Goal: Check status: Check status

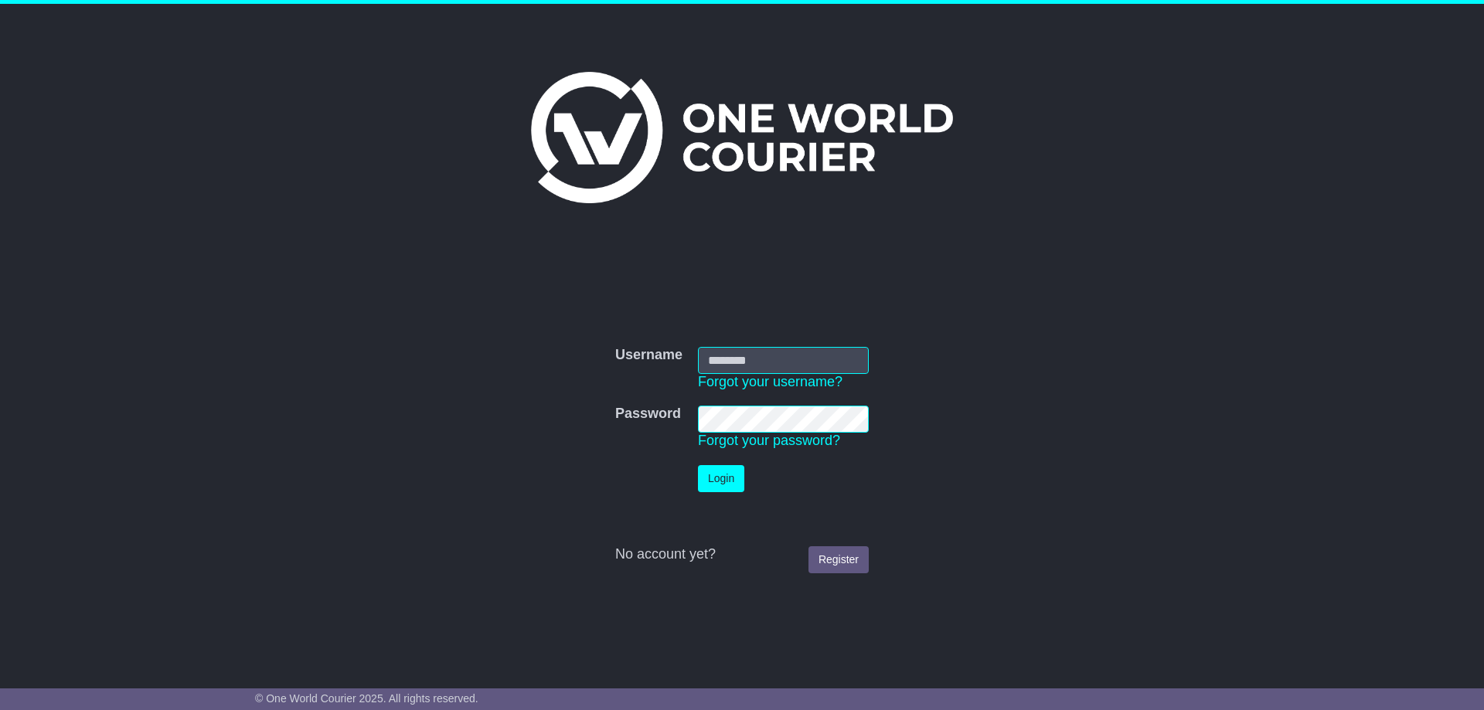
type input "**********"
click at [731, 475] on button "Login" at bounding box center [721, 478] width 46 height 27
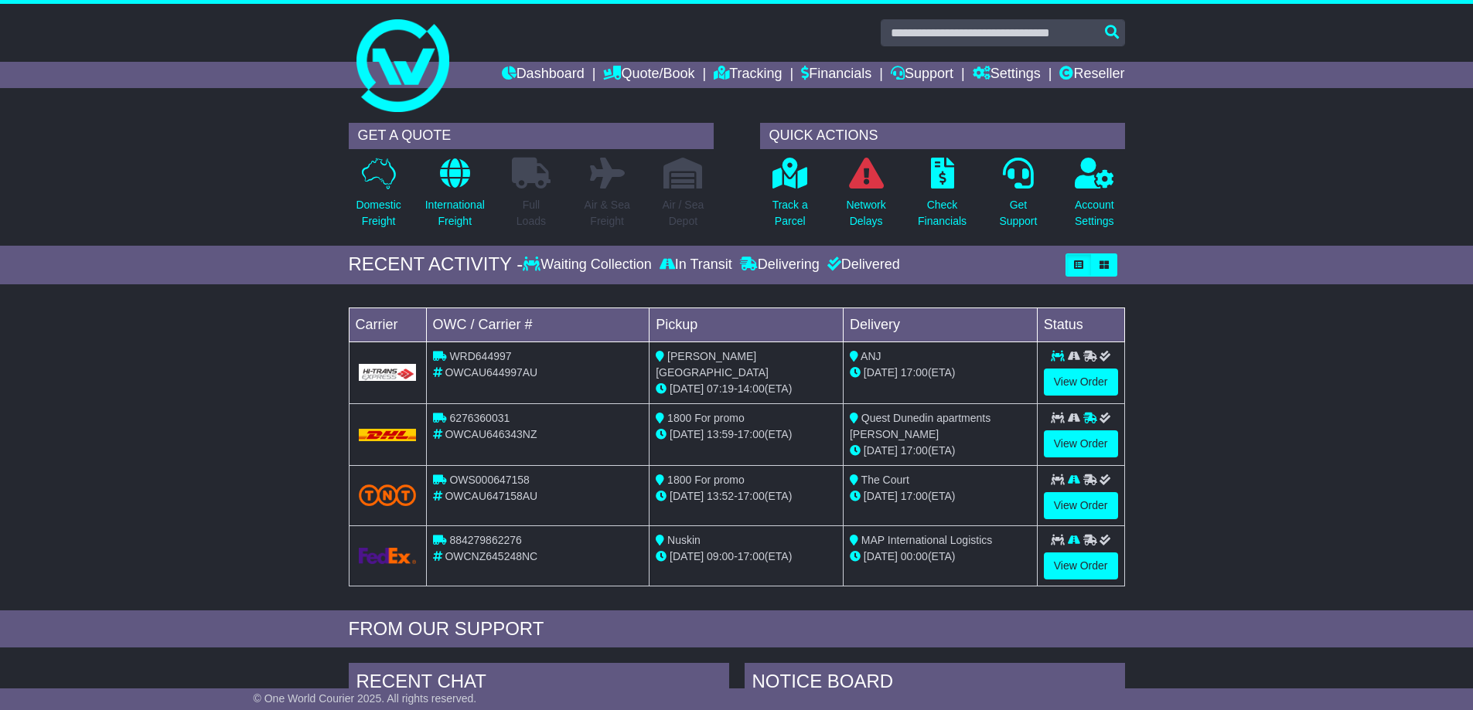
drag, startPoint x: 707, startPoint y: 364, endPoint x: 717, endPoint y: 364, distance: 10.8
click at [710, 381] on div "17 Sep 07:19 - 14:00 (ETA)" at bounding box center [746, 389] width 181 height 16
click at [1105, 376] on link "View Order" at bounding box center [1081, 382] width 74 height 27
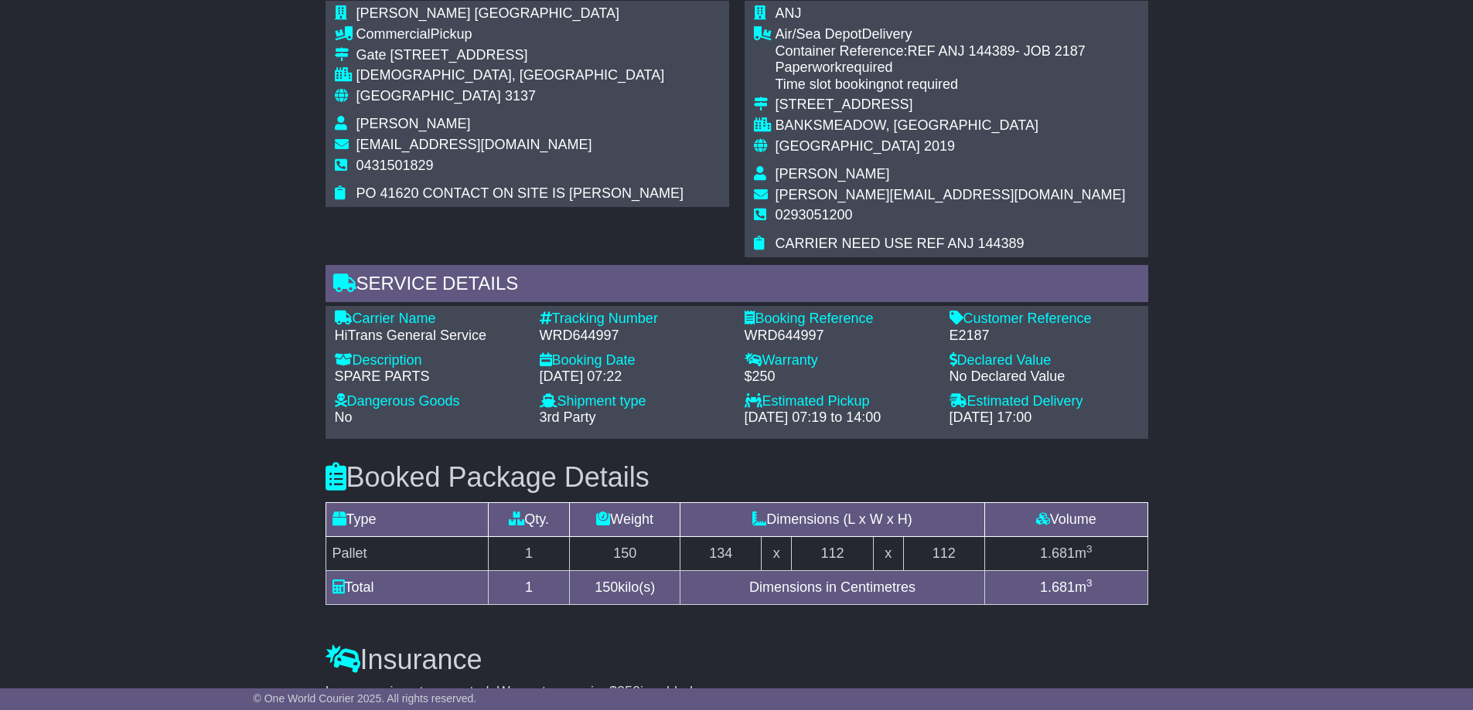
scroll to position [1159, 0]
